Goal: Transaction & Acquisition: Download file/media

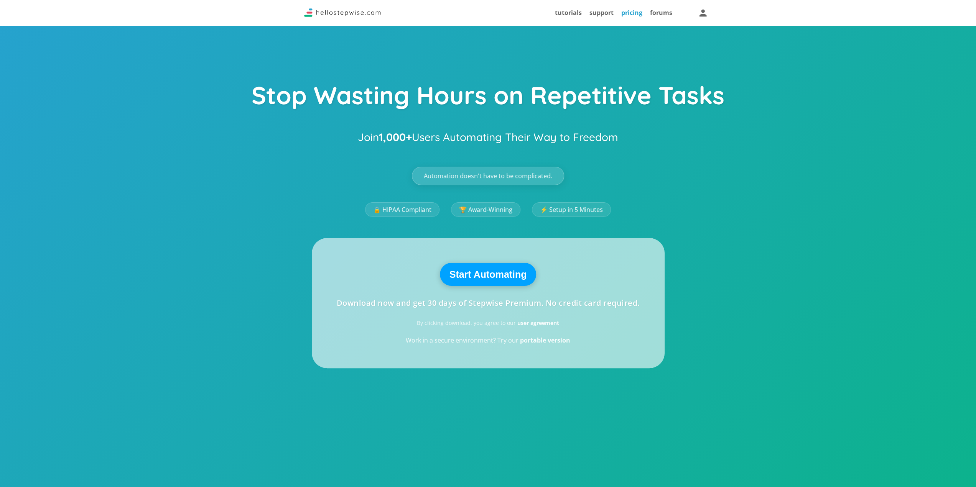
click at [633, 13] on link "pricing" at bounding box center [631, 12] width 21 height 8
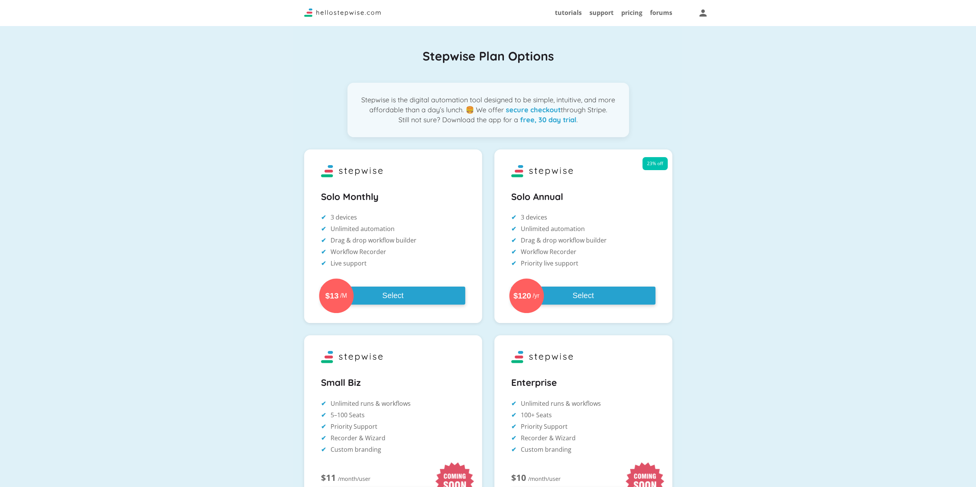
click at [545, 120] on strong "free, 30 day trial" at bounding box center [548, 119] width 56 height 9
click at [612, 13] on link "support" at bounding box center [601, 12] width 24 height 8
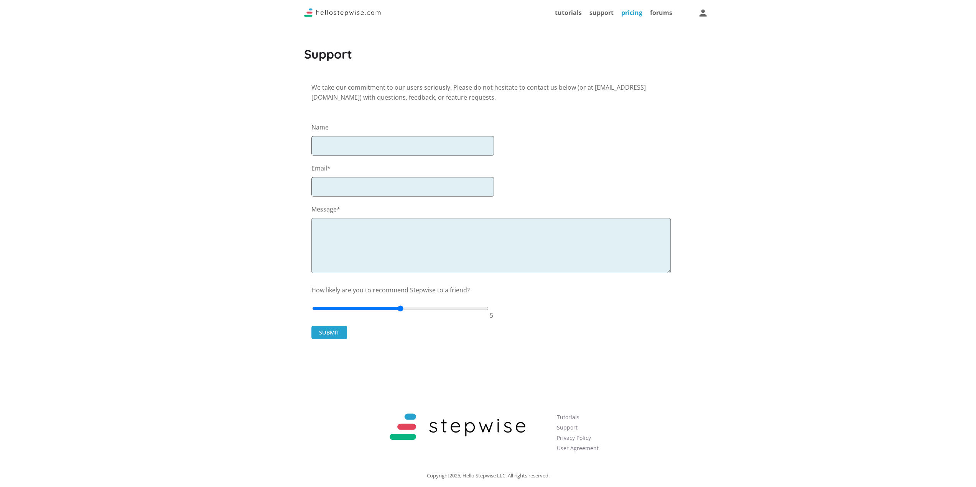
click at [631, 15] on link "pricing" at bounding box center [631, 12] width 21 height 8
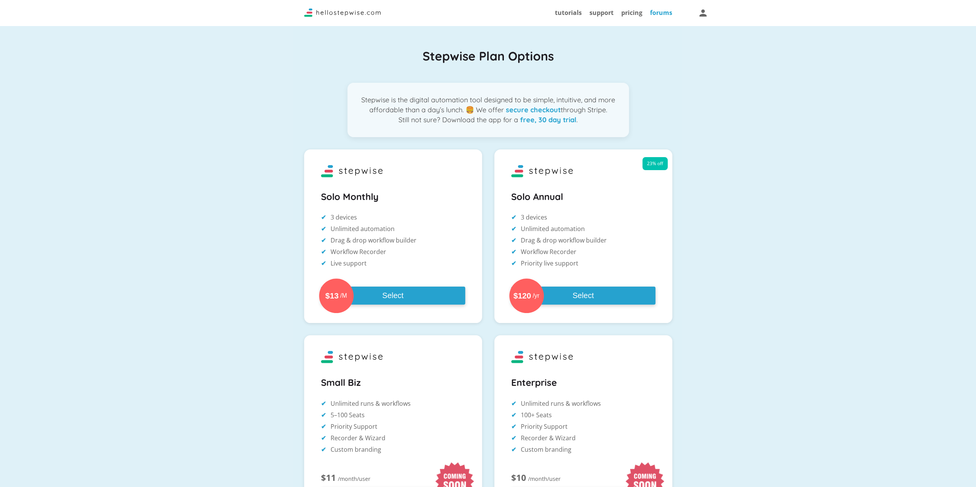
click at [651, 14] on link "forums" at bounding box center [661, 12] width 22 height 8
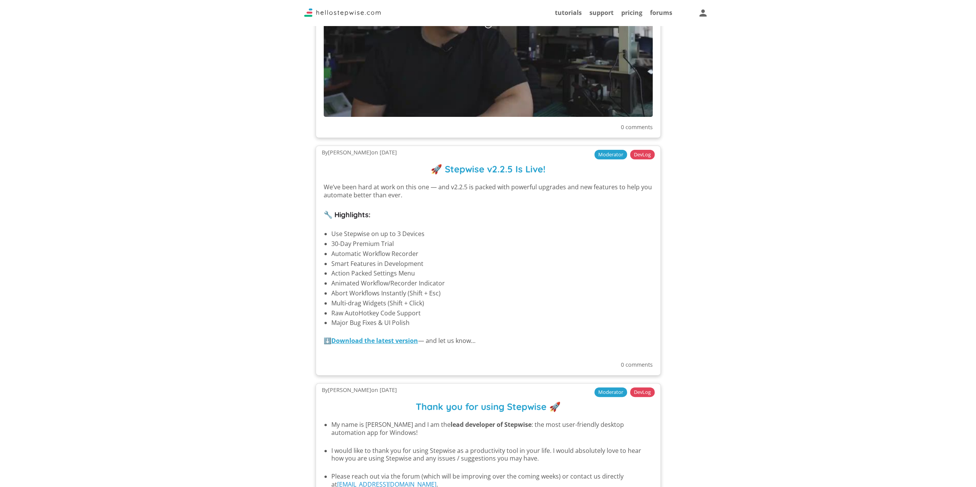
scroll to position [383, 0]
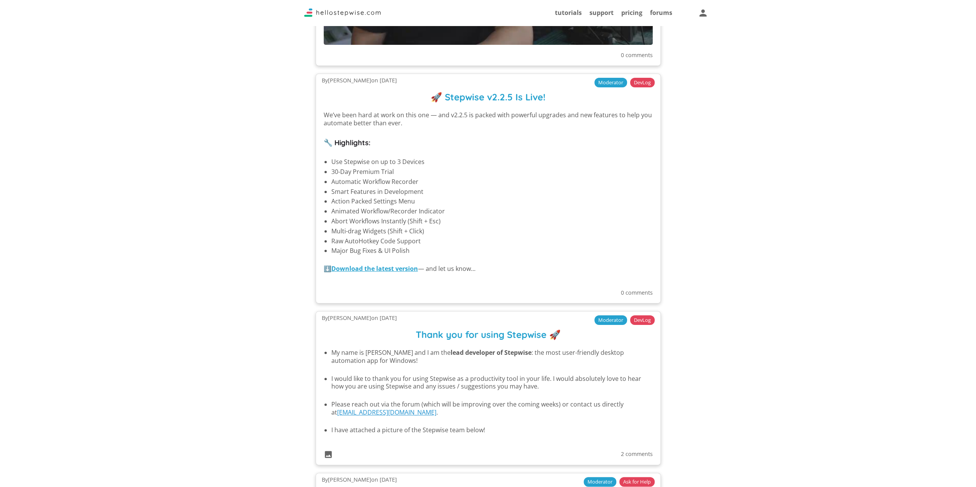
click at [379, 268] on strong "Download the latest version" at bounding box center [374, 269] width 87 height 8
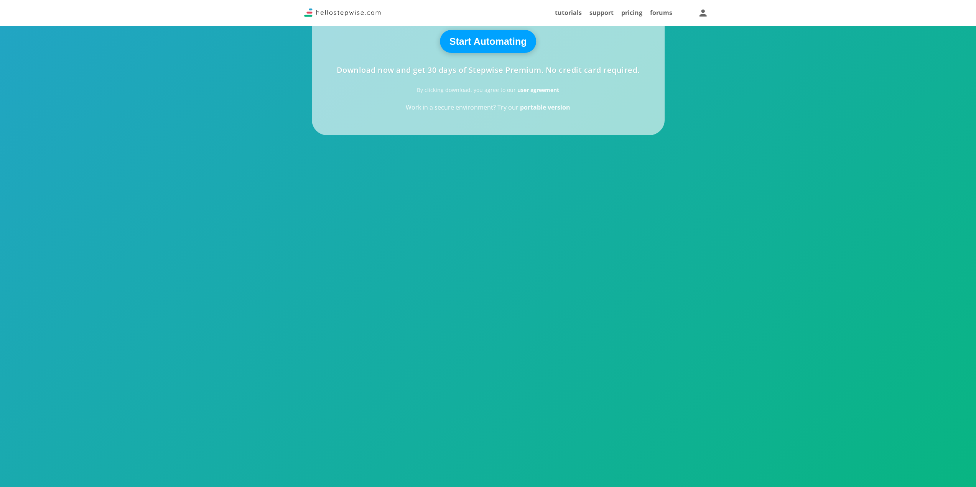
scroll to position [120, 0]
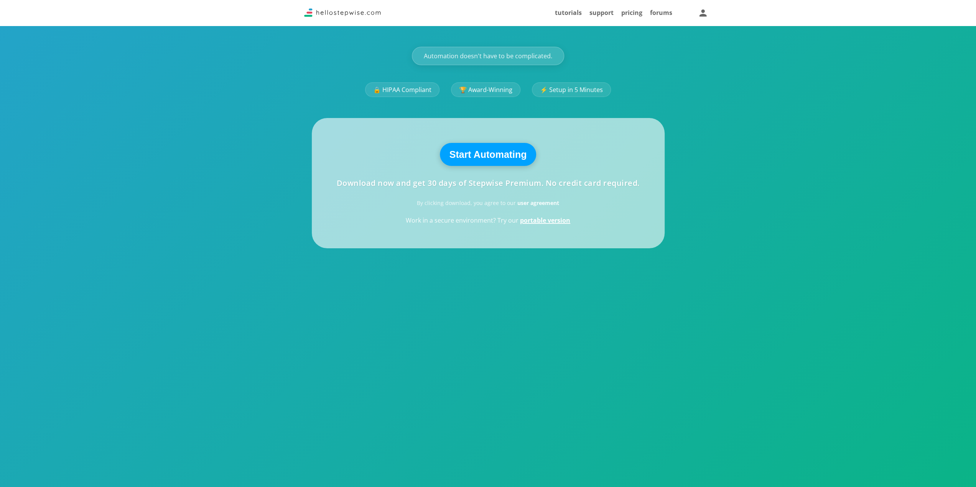
click at [543, 220] on strong "portable version" at bounding box center [545, 220] width 50 height 8
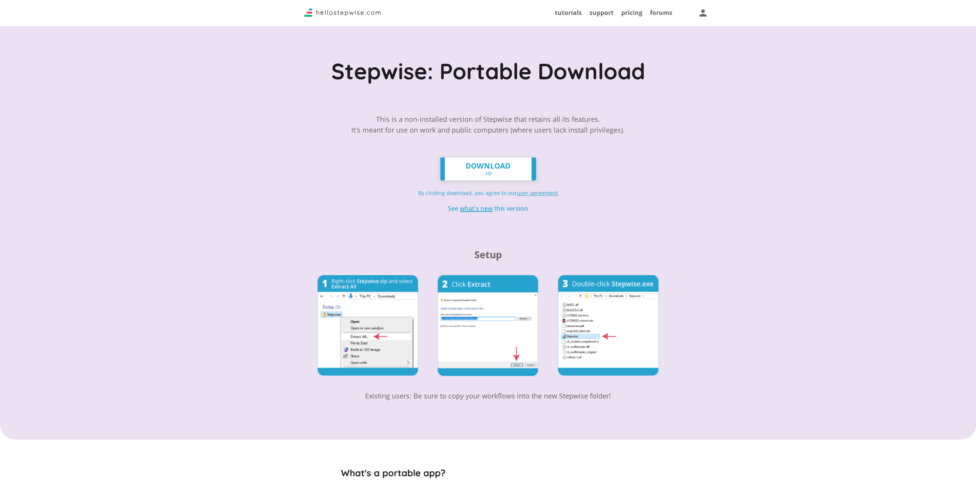
click at [481, 211] on u "what's new" at bounding box center [476, 208] width 33 height 8
